Goal: Complete application form: Complete application form

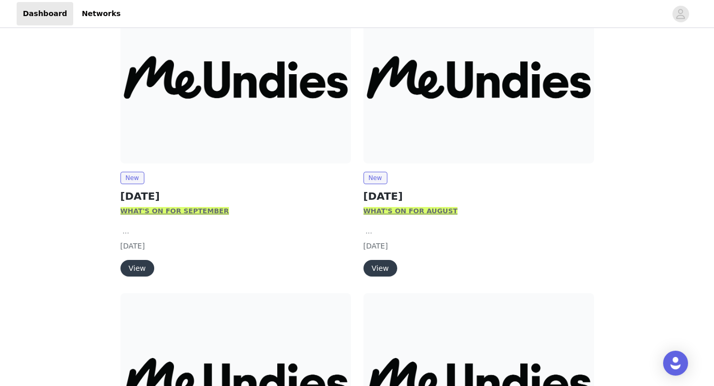
scroll to position [144, 0]
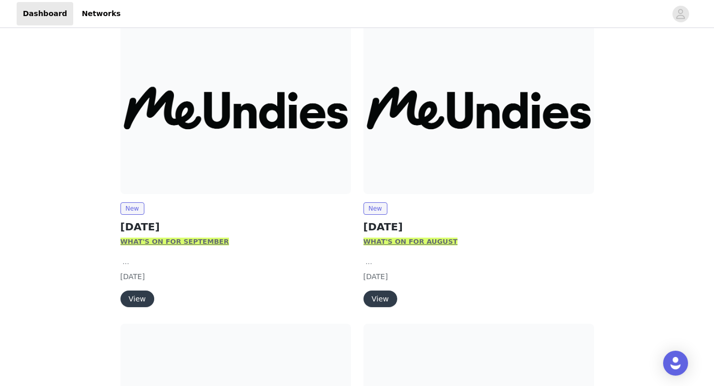
click at [138, 291] on button "View" at bounding box center [137, 299] width 34 height 17
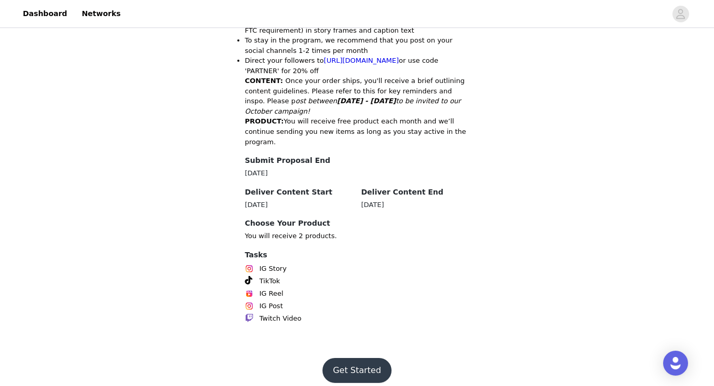
scroll to position [546, 0]
click at [345, 365] on button "Get Started" at bounding box center [356, 371] width 69 height 25
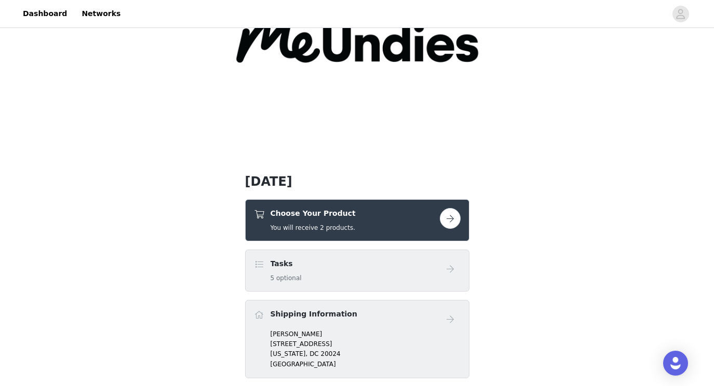
scroll to position [117, 0]
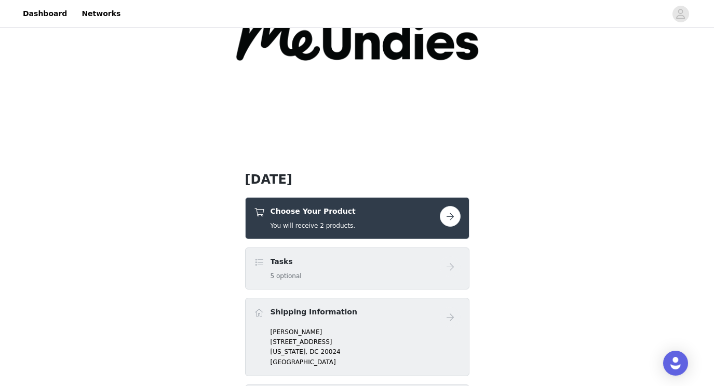
click at [304, 266] on div "Tasks 5 optional" at bounding box center [347, 268] width 186 height 24
click at [456, 217] on button "button" at bounding box center [450, 216] width 21 height 21
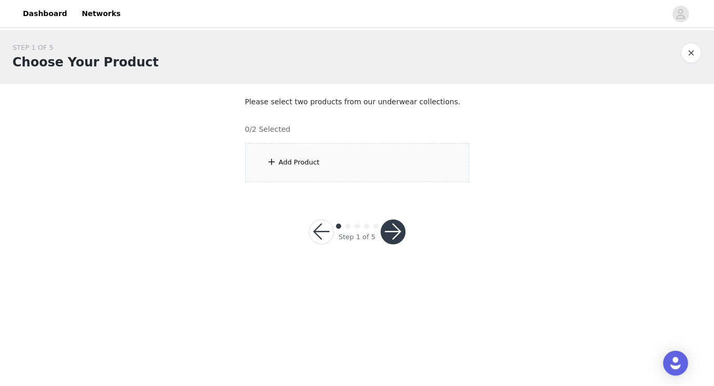
click at [326, 160] on div "Add Product" at bounding box center [357, 162] width 224 height 39
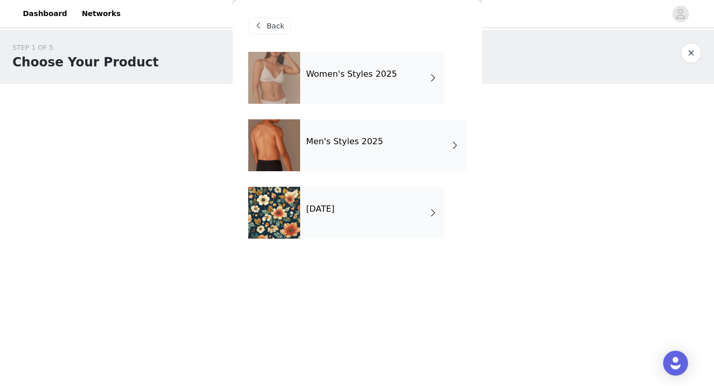
click at [388, 87] on div "Women's Styles 2025" at bounding box center [372, 78] width 144 height 52
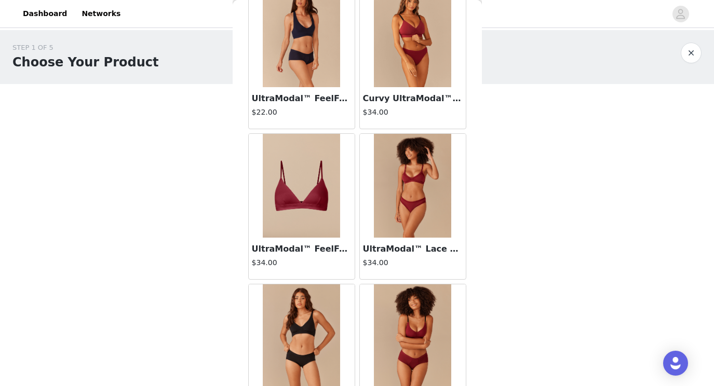
scroll to position [371, 0]
click at [397, 168] on img at bounding box center [413, 185] width 78 height 104
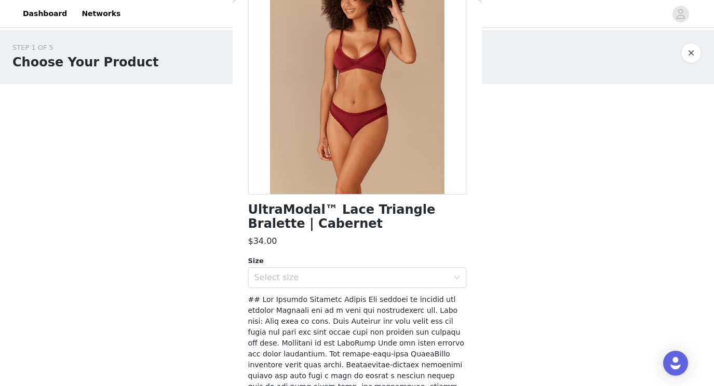
scroll to position [82, 0]
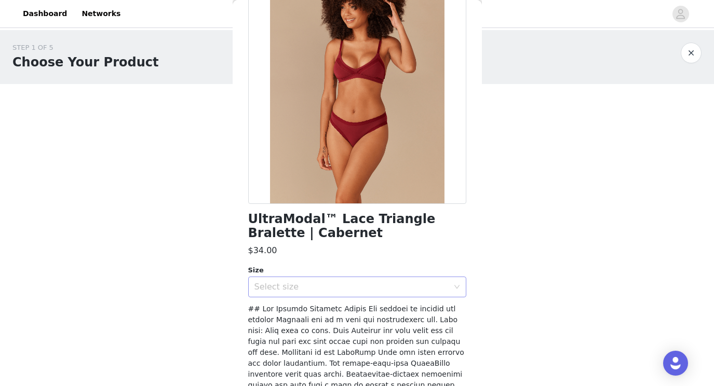
click at [319, 282] on div "Select size" at bounding box center [351, 287] width 194 height 10
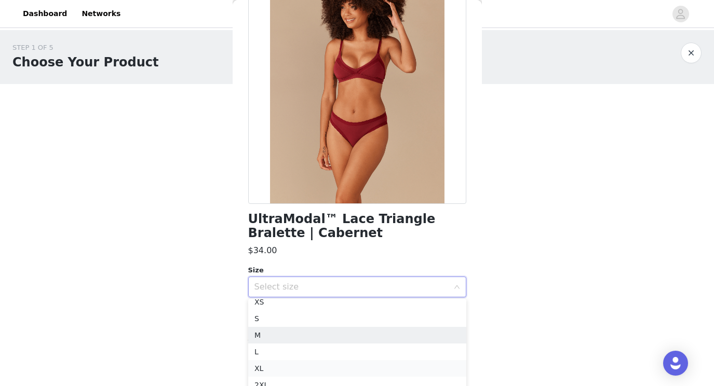
scroll to position [7, 0]
click at [289, 372] on li "XL" at bounding box center [357, 368] width 218 height 17
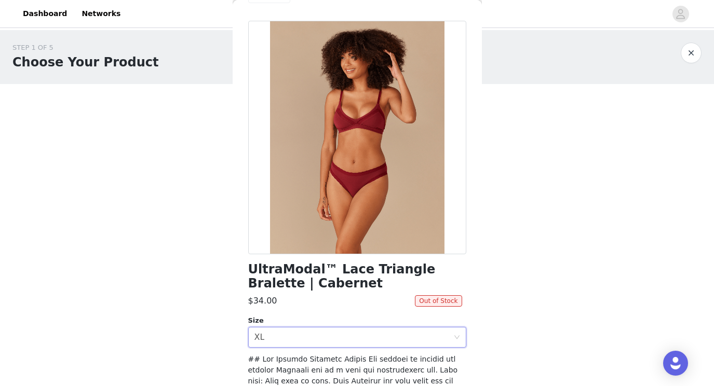
scroll to position [139, 0]
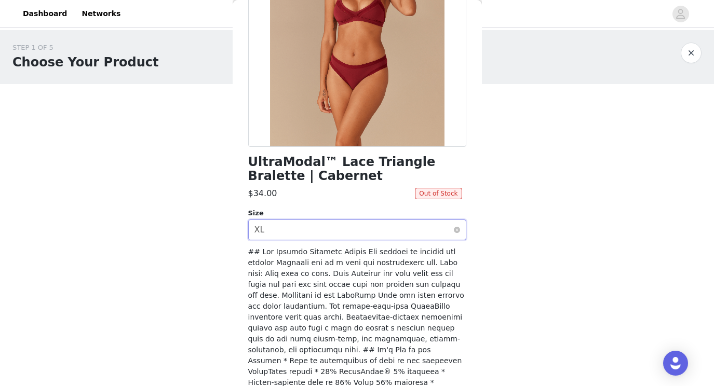
click at [346, 233] on div "Select size XL" at bounding box center [353, 230] width 199 height 20
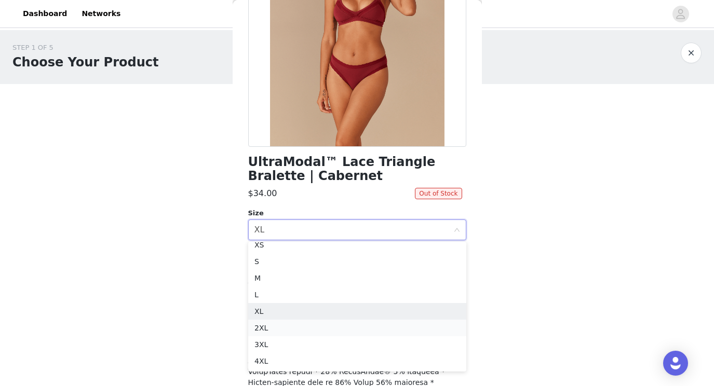
scroll to position [2, 0]
click at [302, 299] on li "L" at bounding box center [357, 300] width 218 height 17
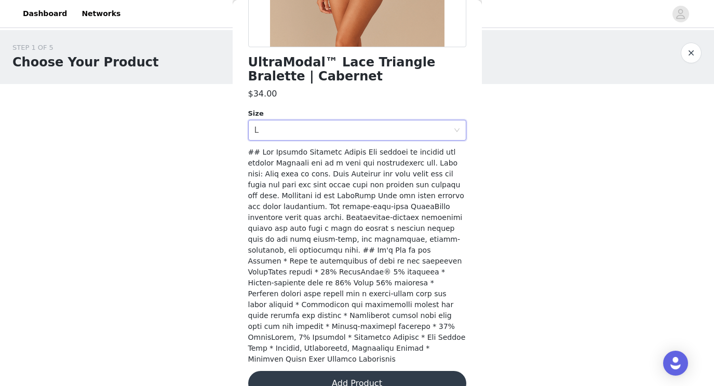
scroll to position [0, 0]
click at [340, 371] on button "Add Product" at bounding box center [357, 383] width 218 height 25
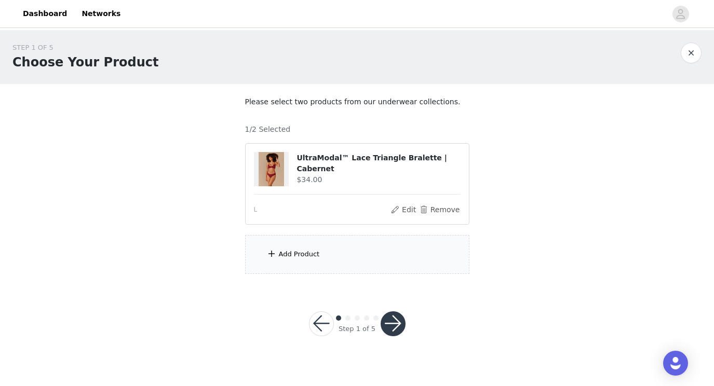
click at [308, 248] on div "Add Product" at bounding box center [357, 254] width 224 height 39
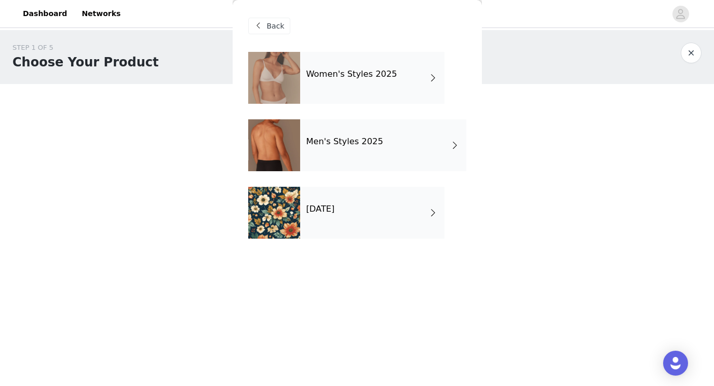
click at [366, 66] on div "Women's Styles 2025" at bounding box center [372, 78] width 144 height 52
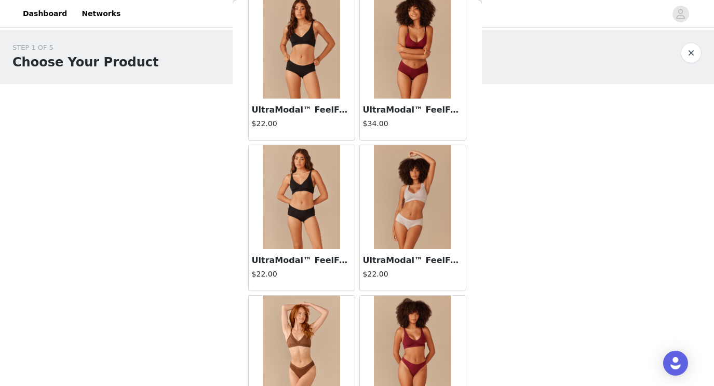
scroll to position [611, 0]
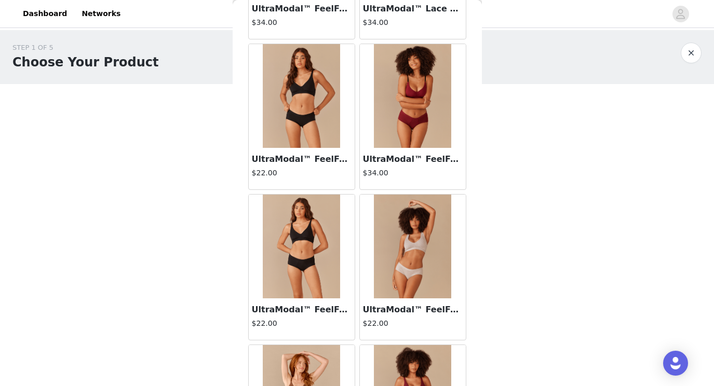
click at [310, 128] on img at bounding box center [302, 96] width 78 height 104
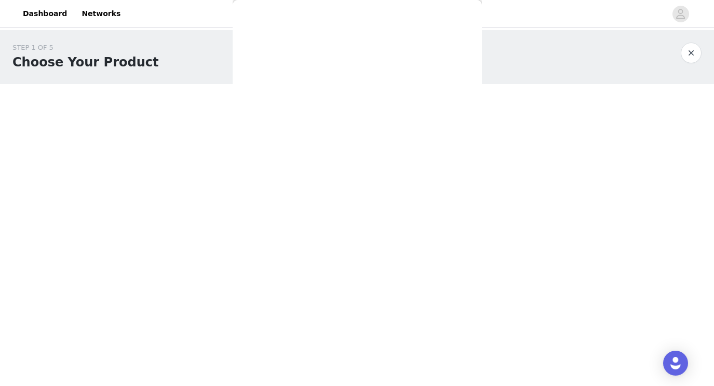
scroll to position [0, 0]
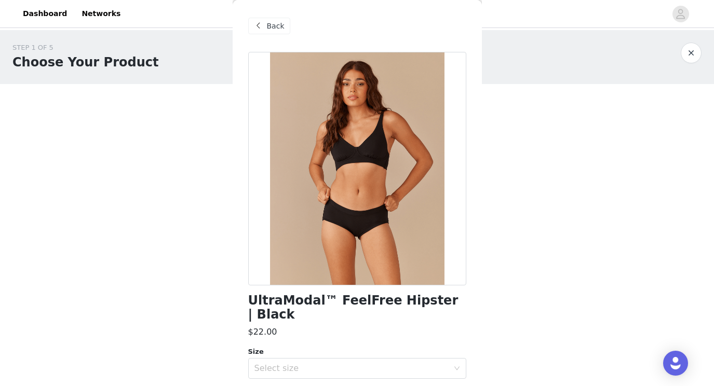
click at [267, 23] on span "Back" at bounding box center [276, 26] width 18 height 11
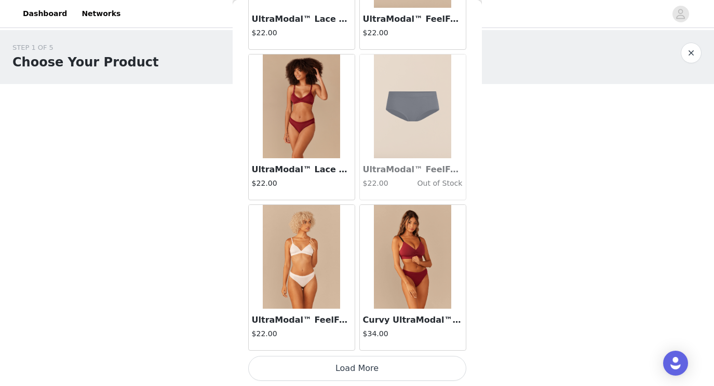
scroll to position [1203, 0]
click at [286, 165] on h3 "UltraModal™ Lace Tanga | Cabernet" at bounding box center [302, 170] width 100 height 12
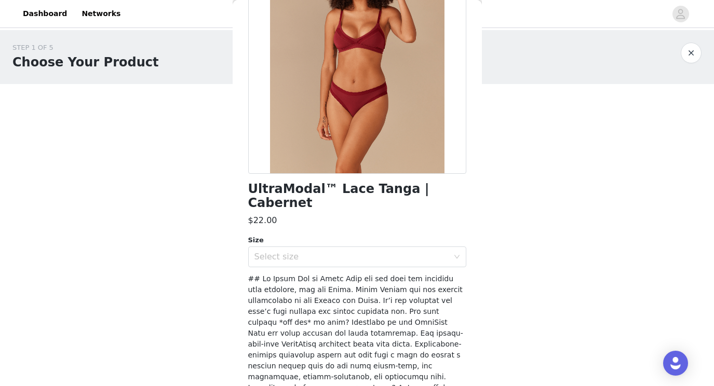
scroll to position [116, 0]
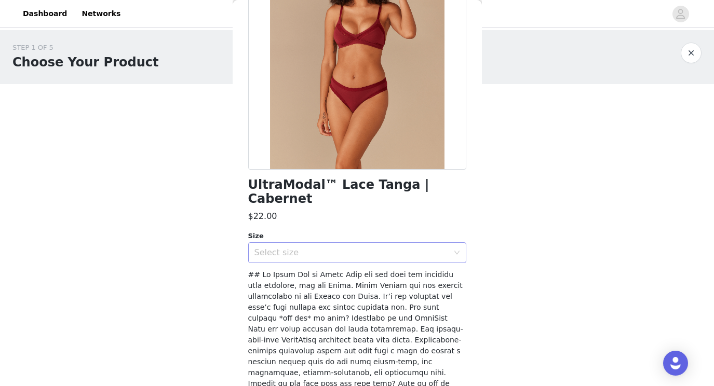
click at [285, 248] on div "Select size" at bounding box center [351, 253] width 194 height 10
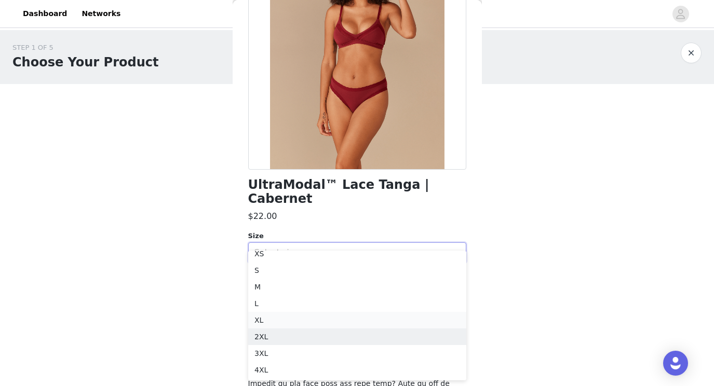
scroll to position [7, 0]
click at [291, 320] on li "XL" at bounding box center [357, 320] width 218 height 17
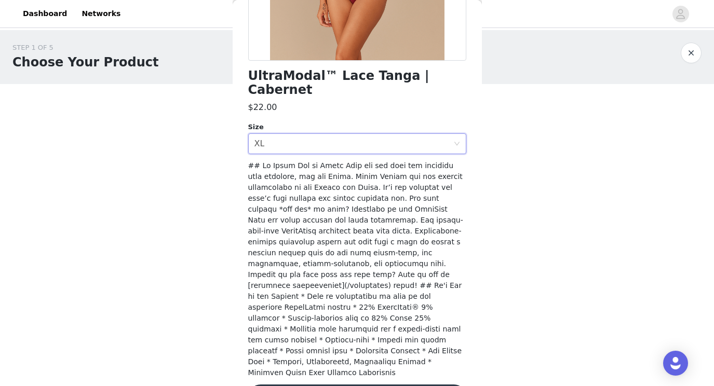
scroll to position [224, 0]
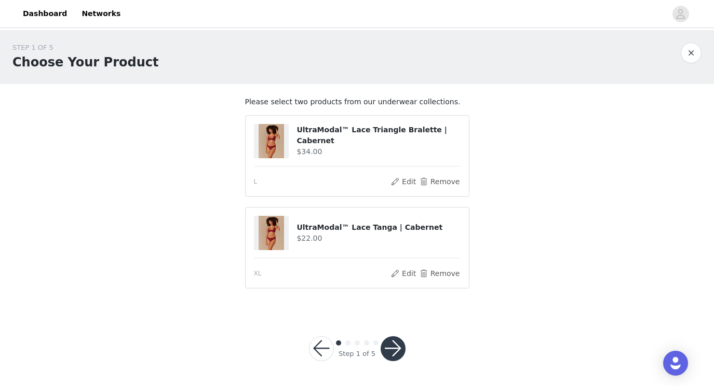
click at [399, 354] on button "button" at bounding box center [393, 348] width 25 height 25
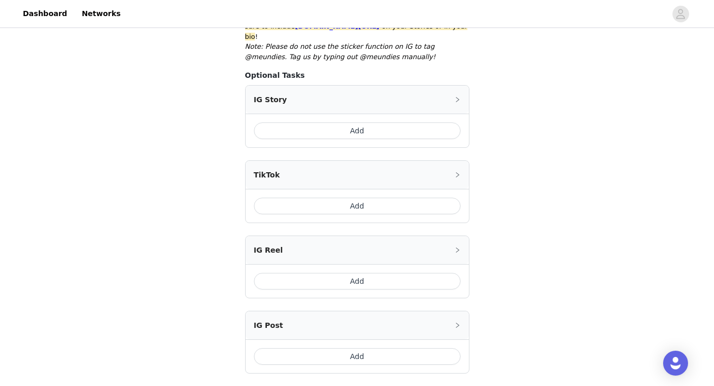
scroll to position [241, 0]
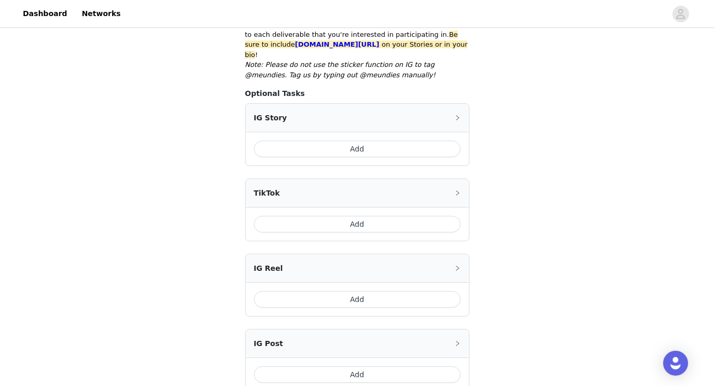
click at [353, 141] on button "Add" at bounding box center [357, 149] width 207 height 17
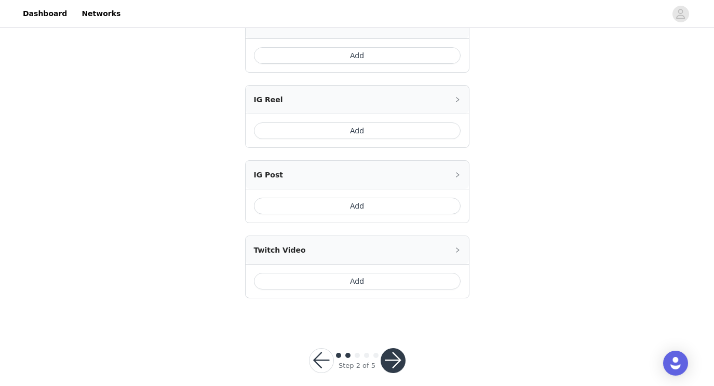
scroll to position [518, 0]
click at [399, 356] on button "button" at bounding box center [393, 361] width 25 height 25
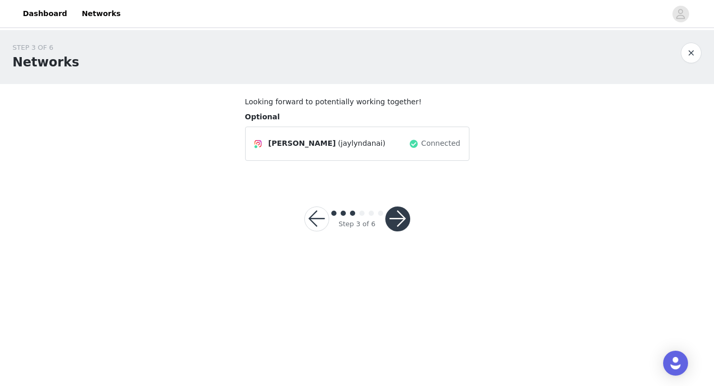
click at [409, 225] on div at bounding box center [397, 219] width 25 height 25
click at [404, 224] on button "button" at bounding box center [397, 219] width 25 height 25
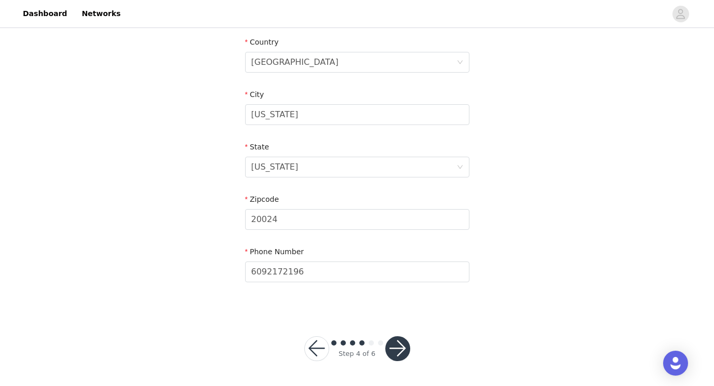
scroll to position [321, 0]
click at [404, 352] on button "button" at bounding box center [397, 349] width 25 height 25
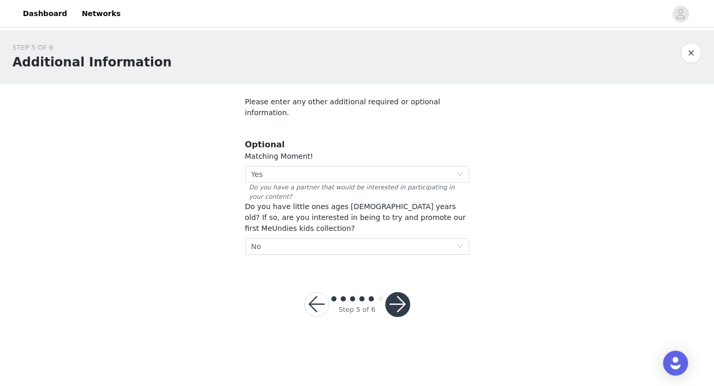
click at [390, 292] on button "button" at bounding box center [397, 304] width 25 height 25
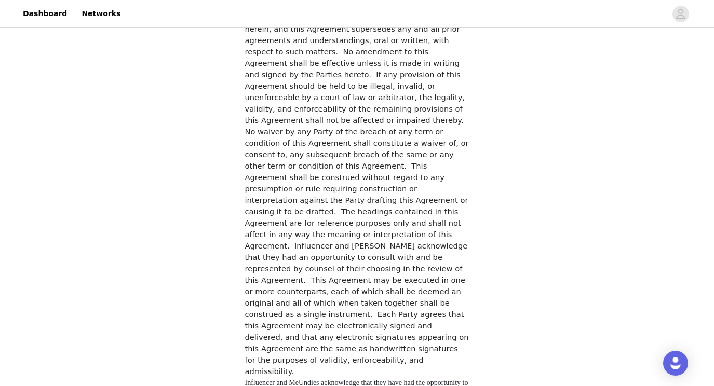
scroll to position [2969, 0]
checkbox input "true"
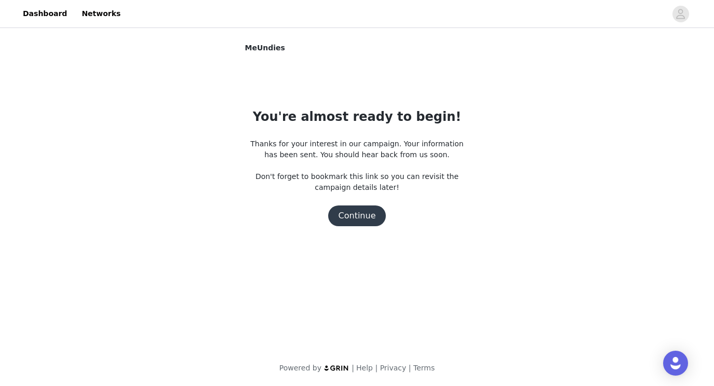
click at [363, 223] on button "Continue" at bounding box center [357, 216] width 58 height 21
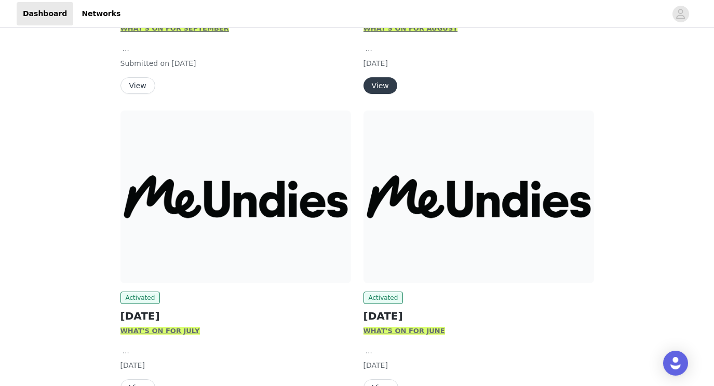
scroll to position [358, 0]
